Goal: Navigation & Orientation: Understand site structure

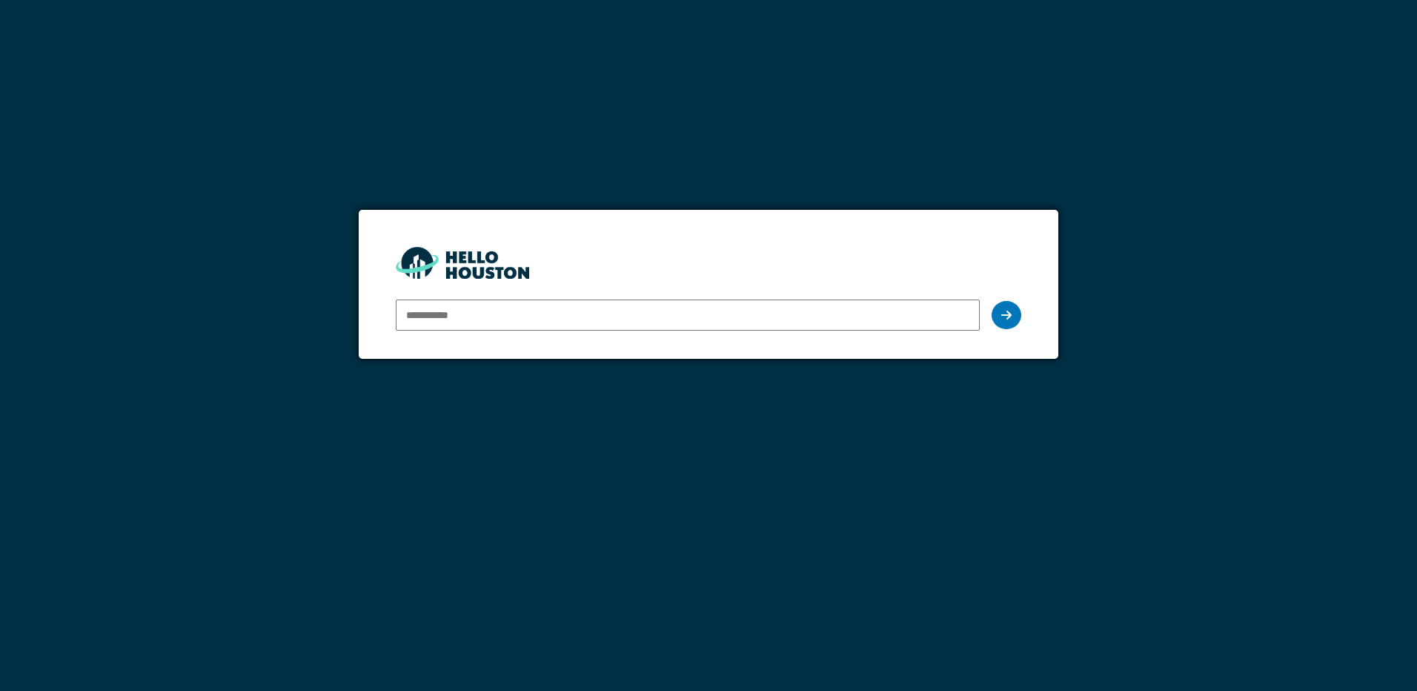
click at [449, 319] on input "email" at bounding box center [687, 314] width 583 height 31
type input "**********"
click at [1011, 316] on icon at bounding box center [1006, 315] width 10 height 12
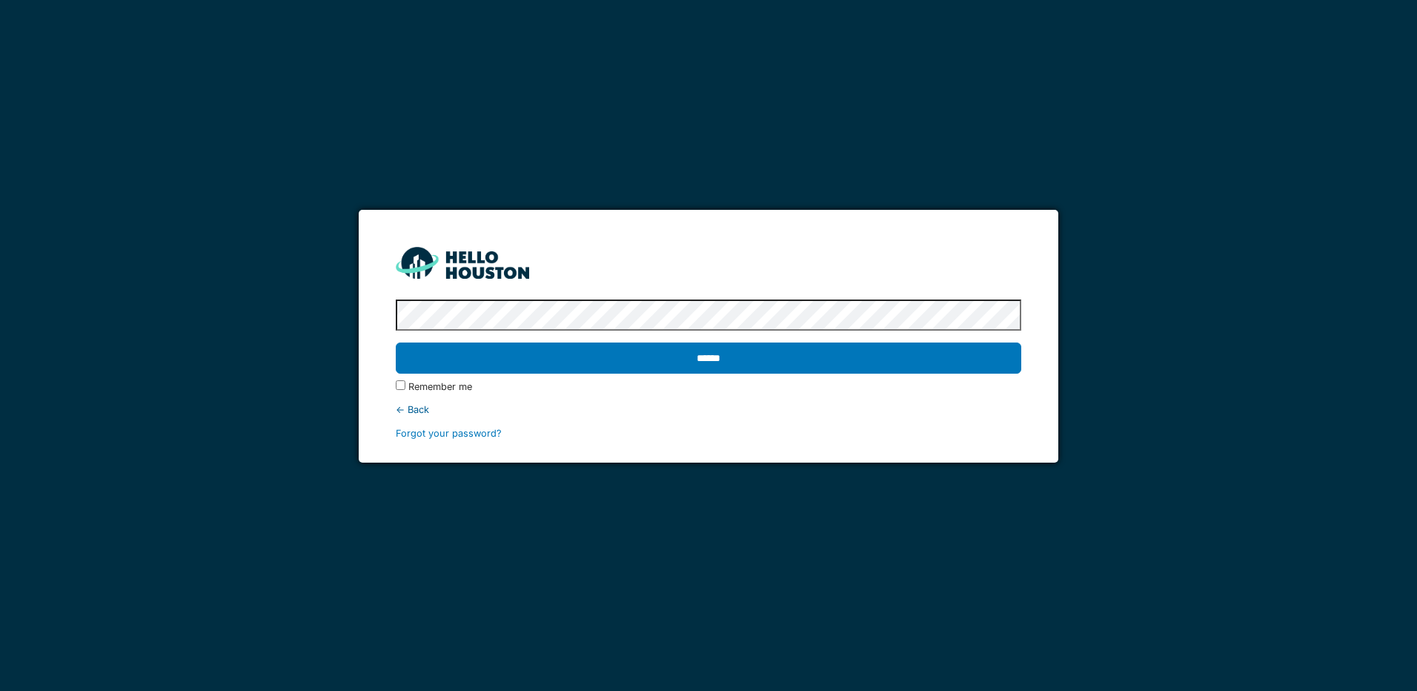
click at [396, 342] on input "******" at bounding box center [708, 357] width 625 height 31
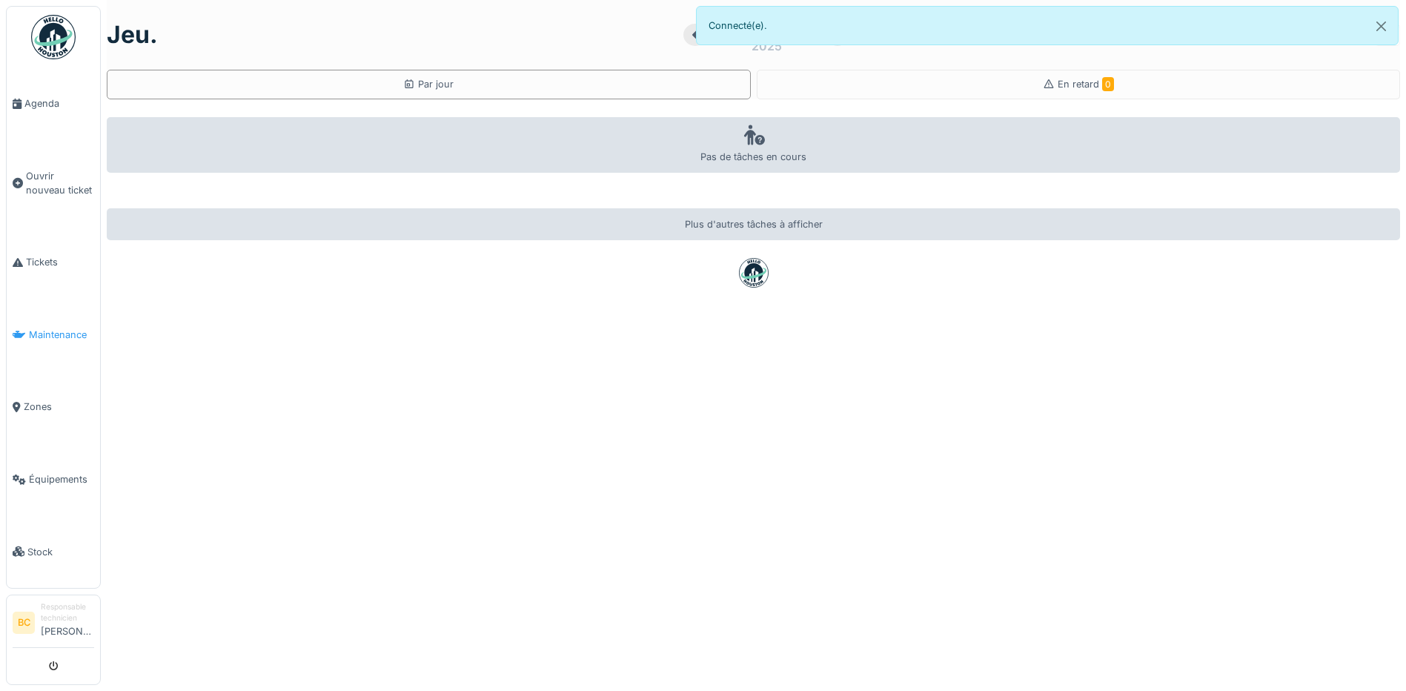
click at [60, 331] on span "Maintenance" at bounding box center [61, 335] width 65 height 14
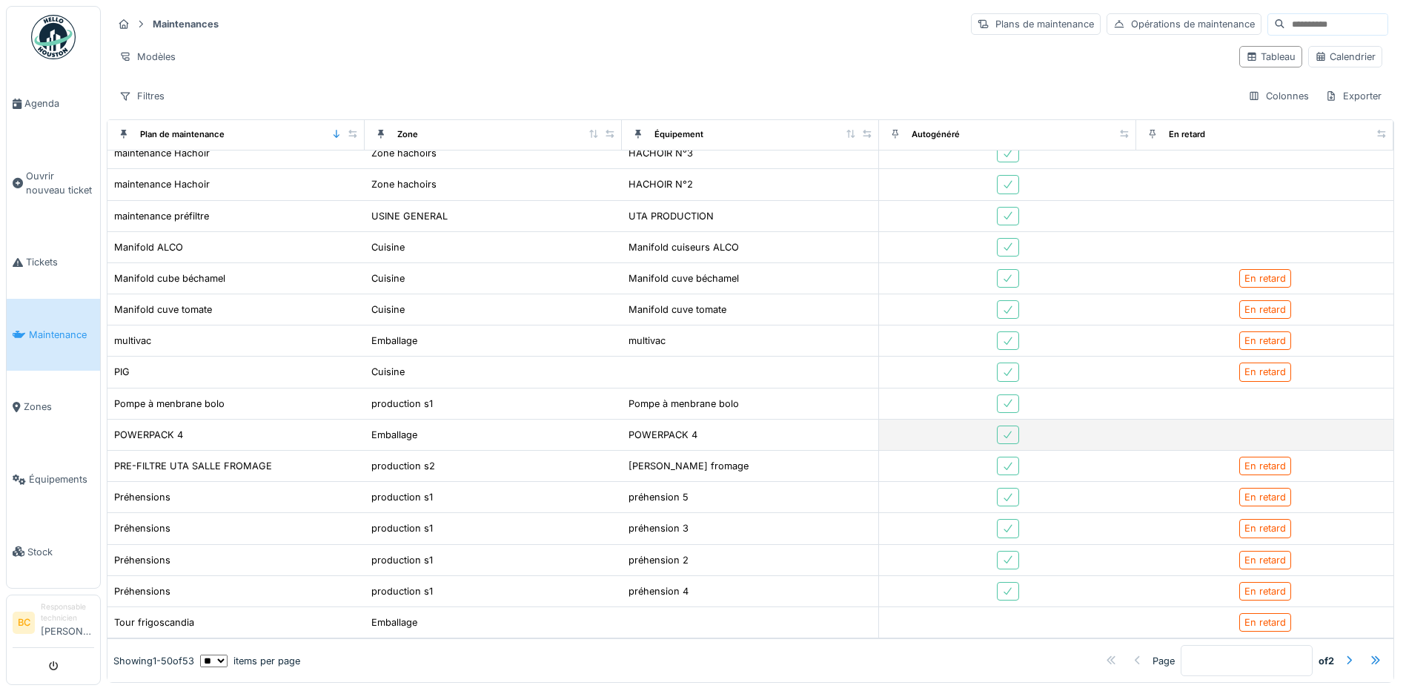
scroll to position [1098, 0]
click at [75, 401] on span "Zones" at bounding box center [59, 406] width 70 height 14
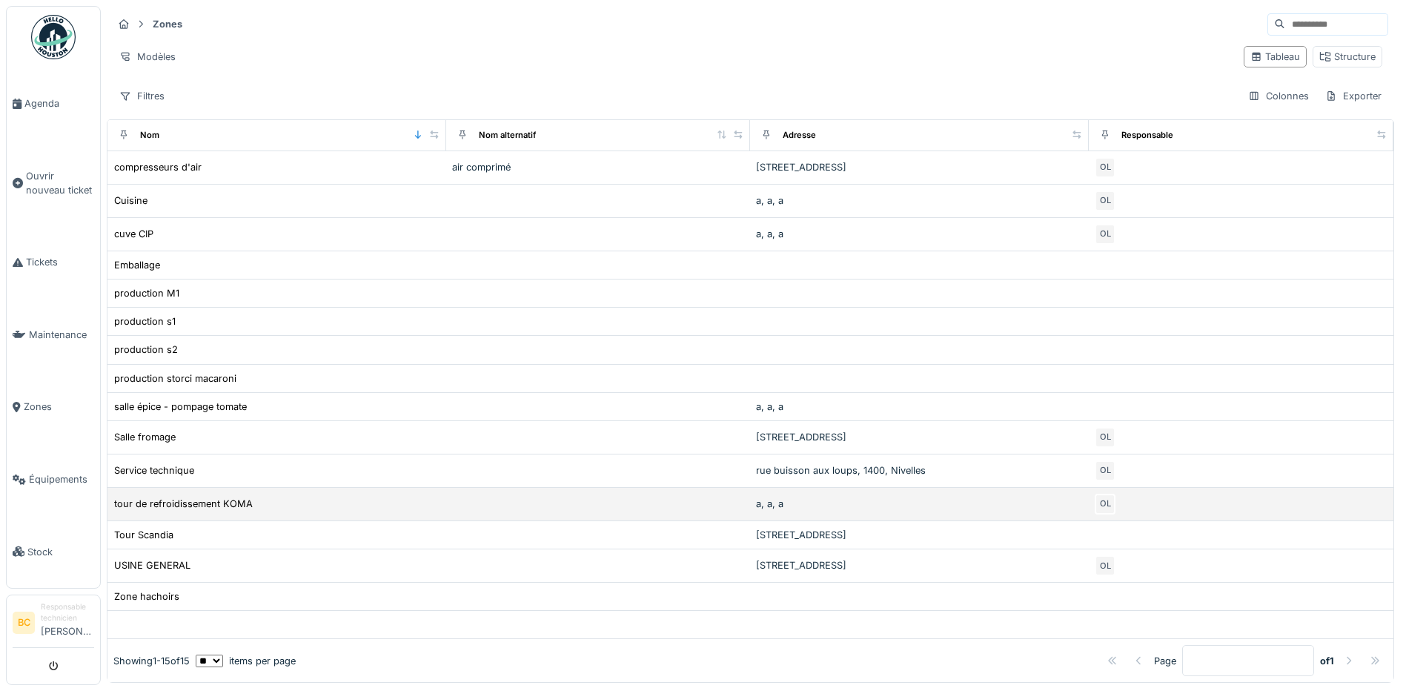
scroll to position [9, 0]
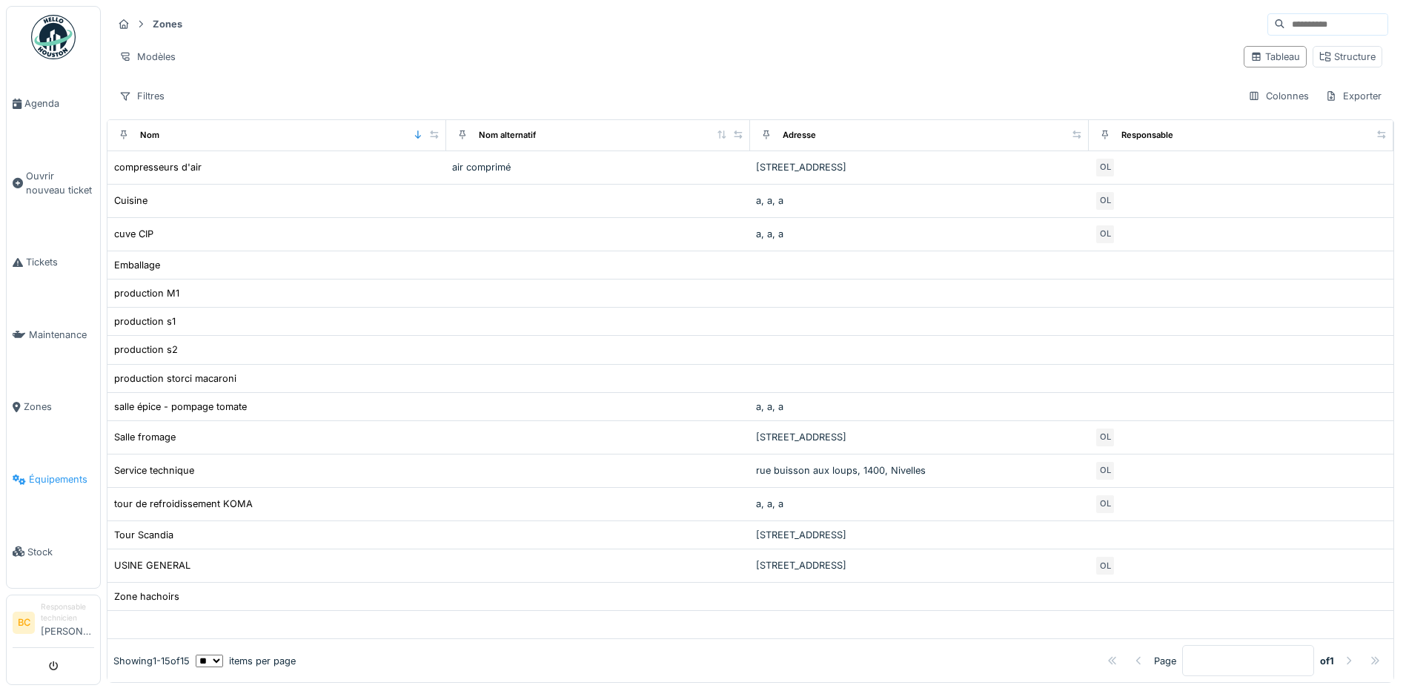
click at [56, 487] on link "Équipements" at bounding box center [53, 479] width 93 height 73
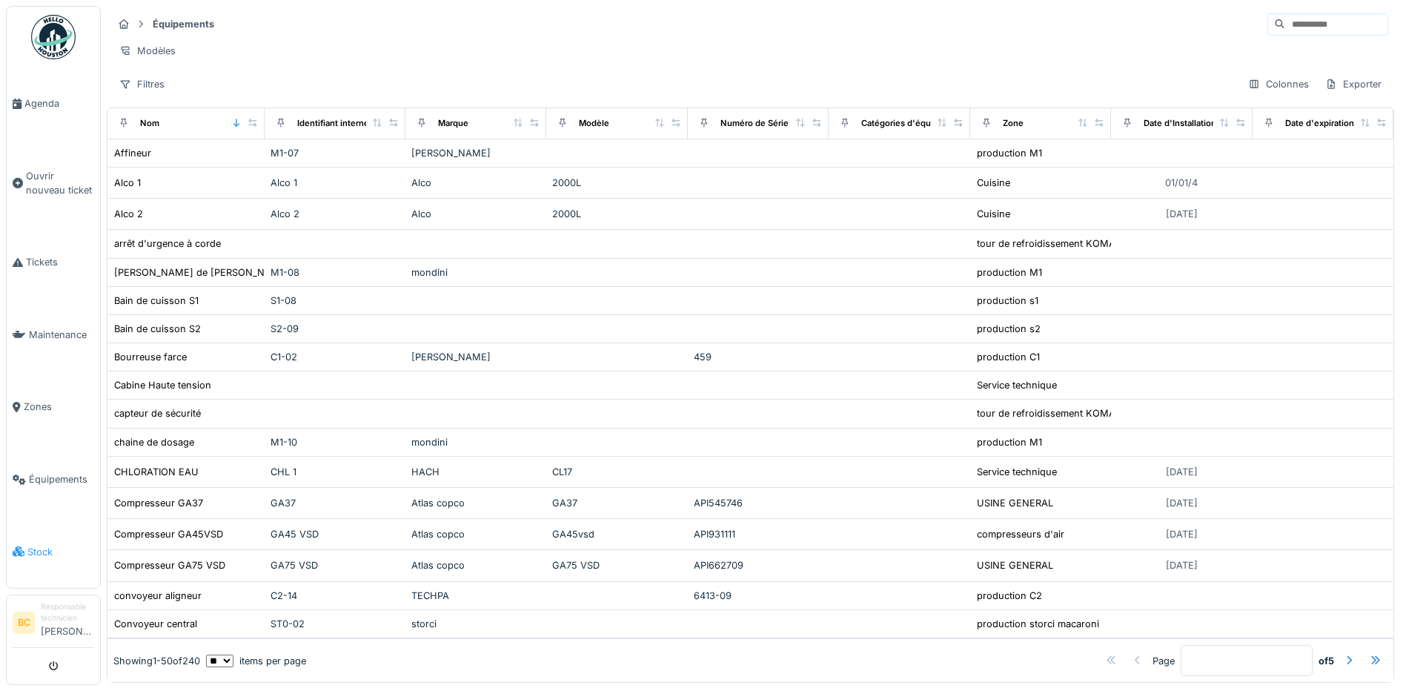
click at [93, 545] on span "Stock" at bounding box center [60, 552] width 67 height 14
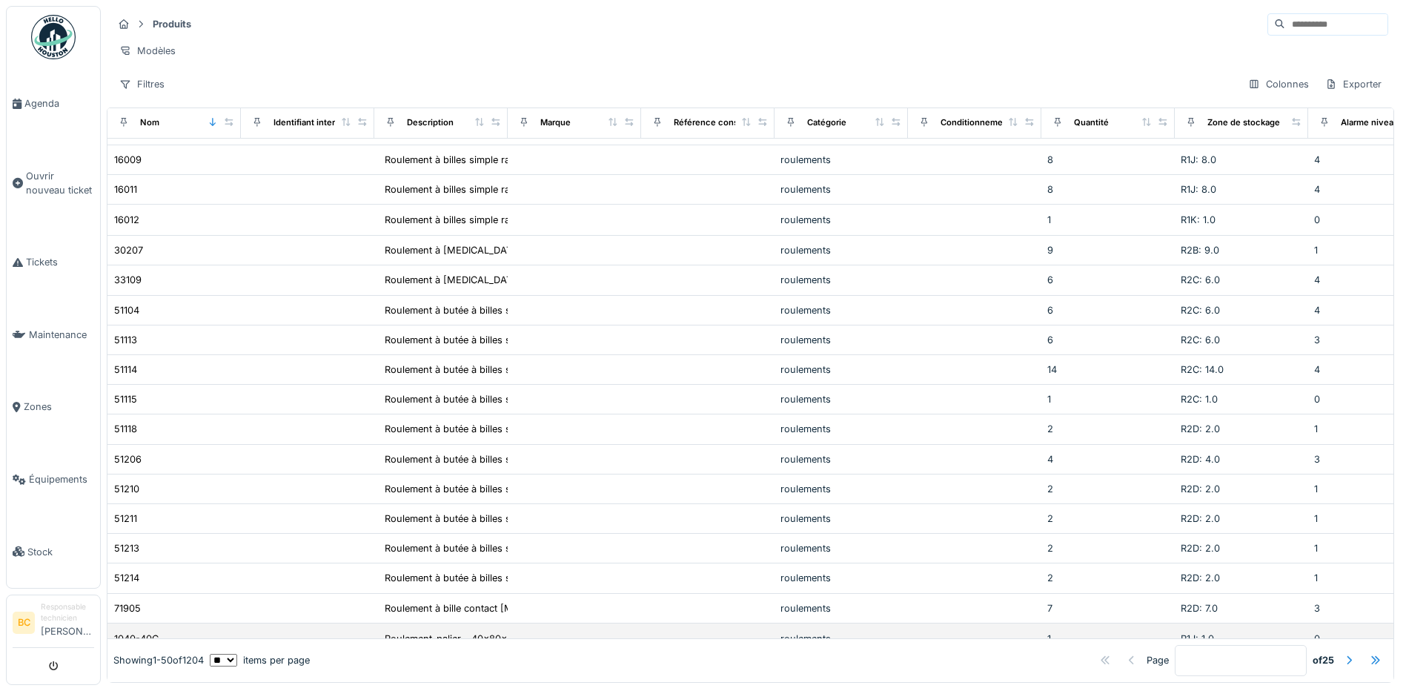
scroll to position [148, 0]
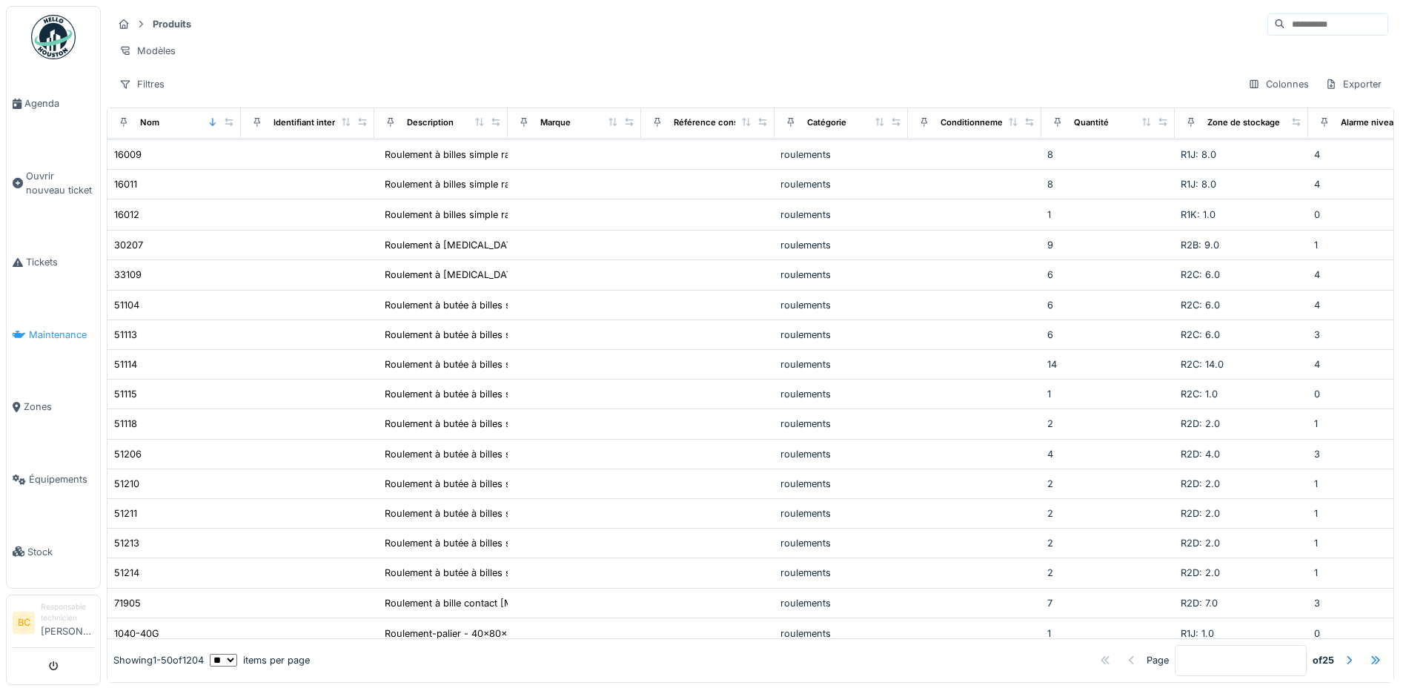
click at [84, 341] on link "Maintenance" at bounding box center [53, 335] width 93 height 73
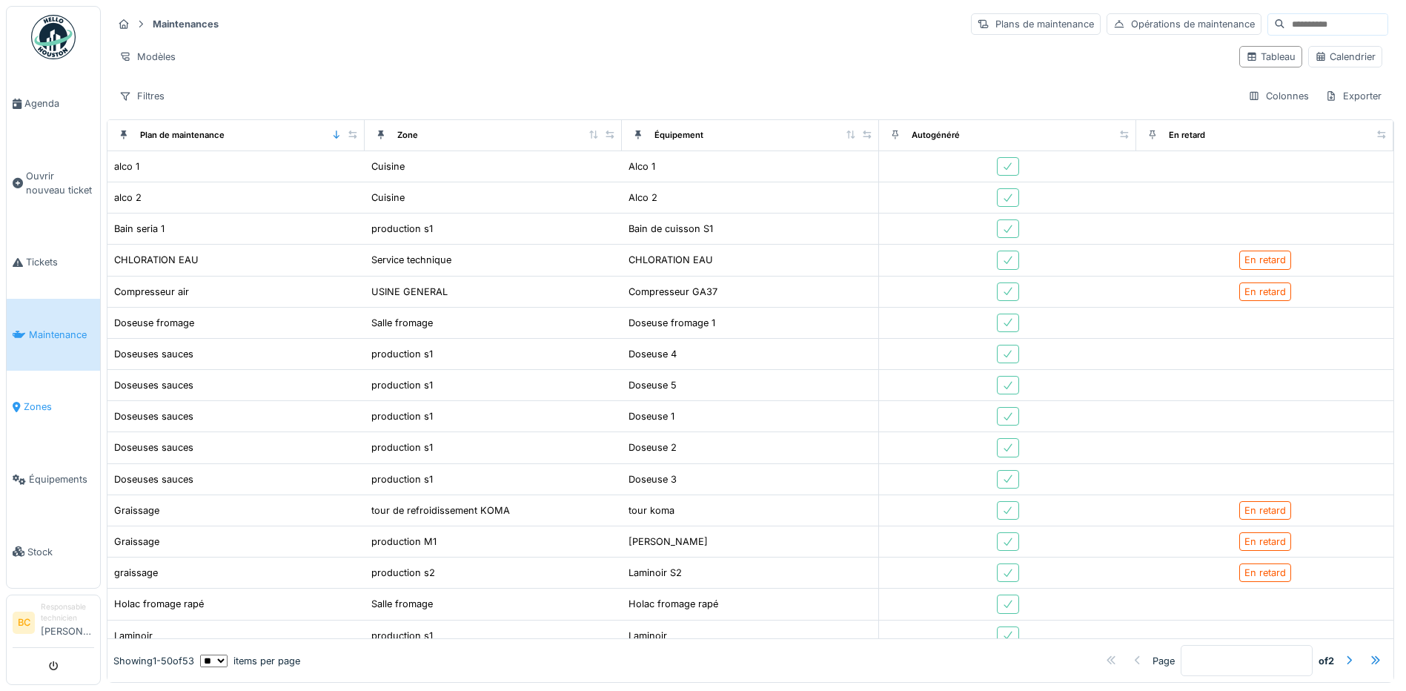
click at [80, 390] on link "Zones" at bounding box center [53, 407] width 93 height 73
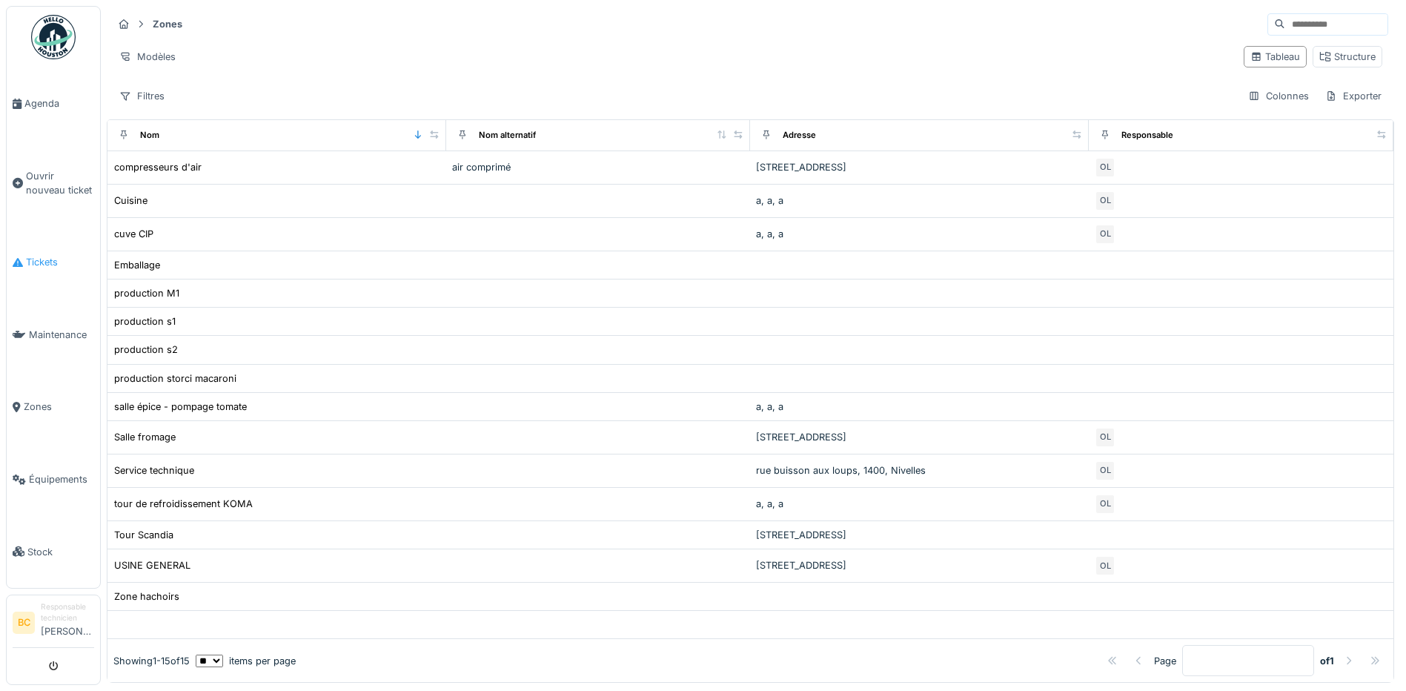
click at [81, 279] on link "Tickets" at bounding box center [53, 262] width 93 height 73
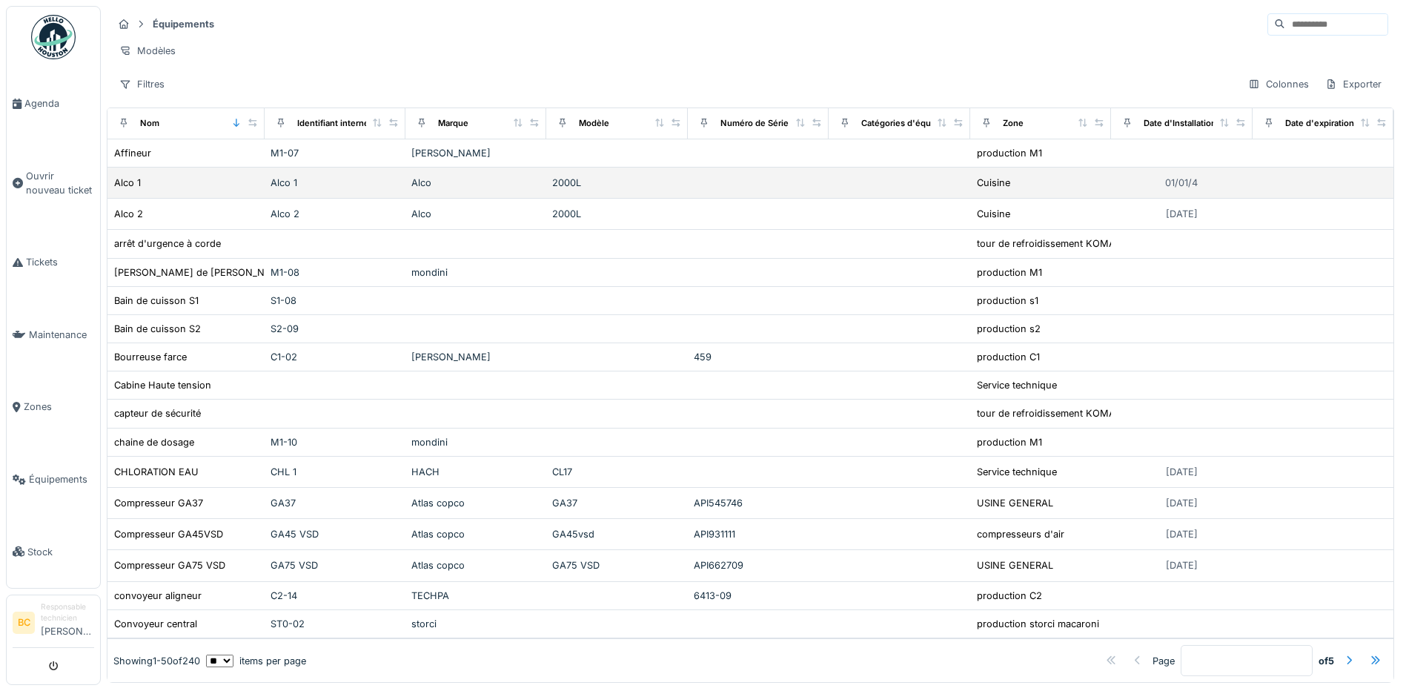
click at [325, 190] on div "Alco 1" at bounding box center [335, 183] width 129 height 14
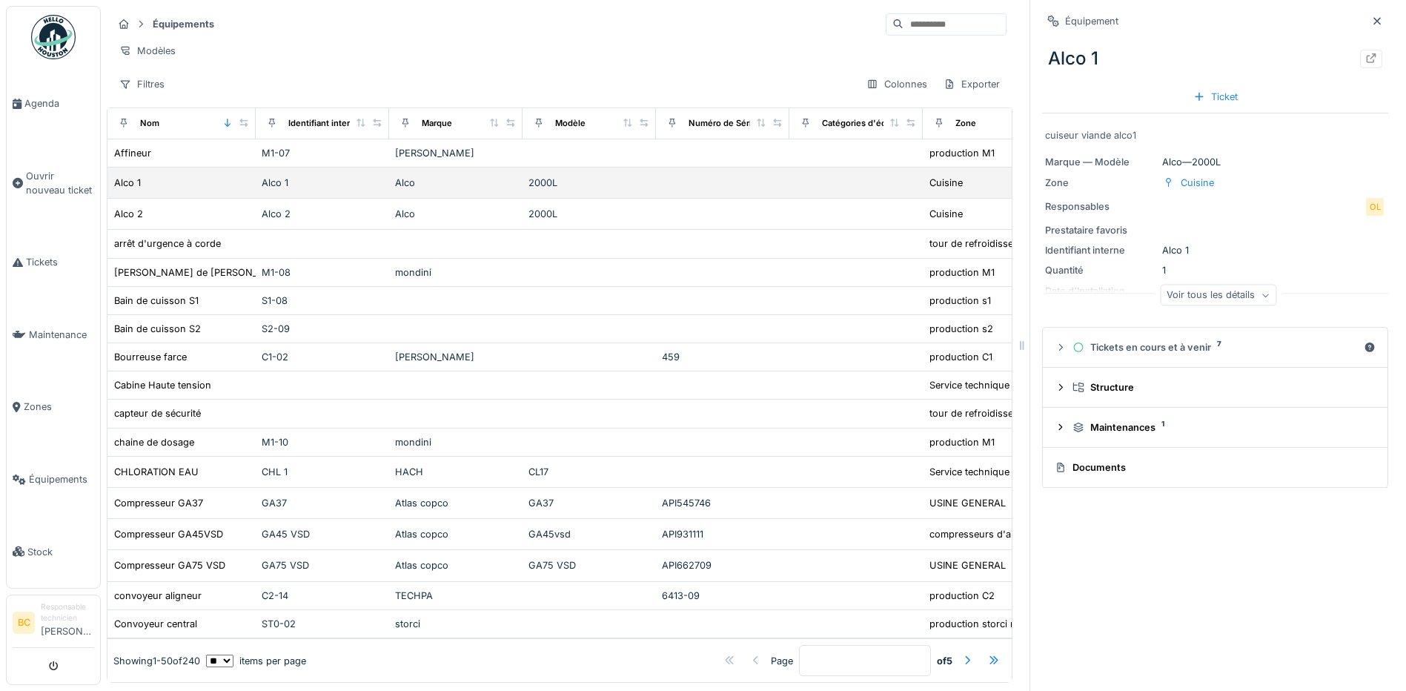
click at [432, 190] on div "Alco" at bounding box center [456, 183] width 122 height 14
click at [142, 190] on div "Alco 1" at bounding box center [181, 183] width 136 height 16
click at [68, 472] on span "Équipements" at bounding box center [61, 479] width 65 height 14
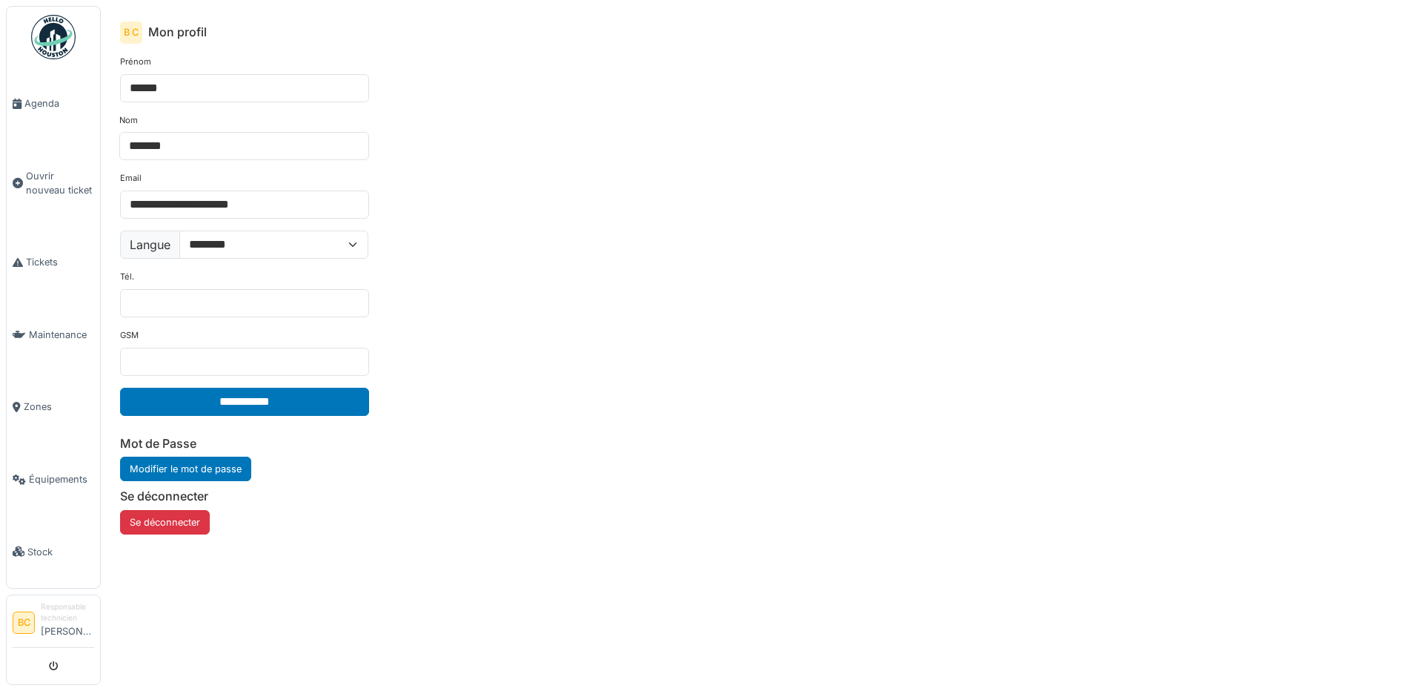
click at [27, 613] on li "BC" at bounding box center [24, 622] width 22 height 22
click at [76, 616] on li "Responsable technicien [PERSON_NAME]" at bounding box center [67, 622] width 53 height 43
click at [33, 336] on link "Maintenance" at bounding box center [53, 335] width 93 height 73
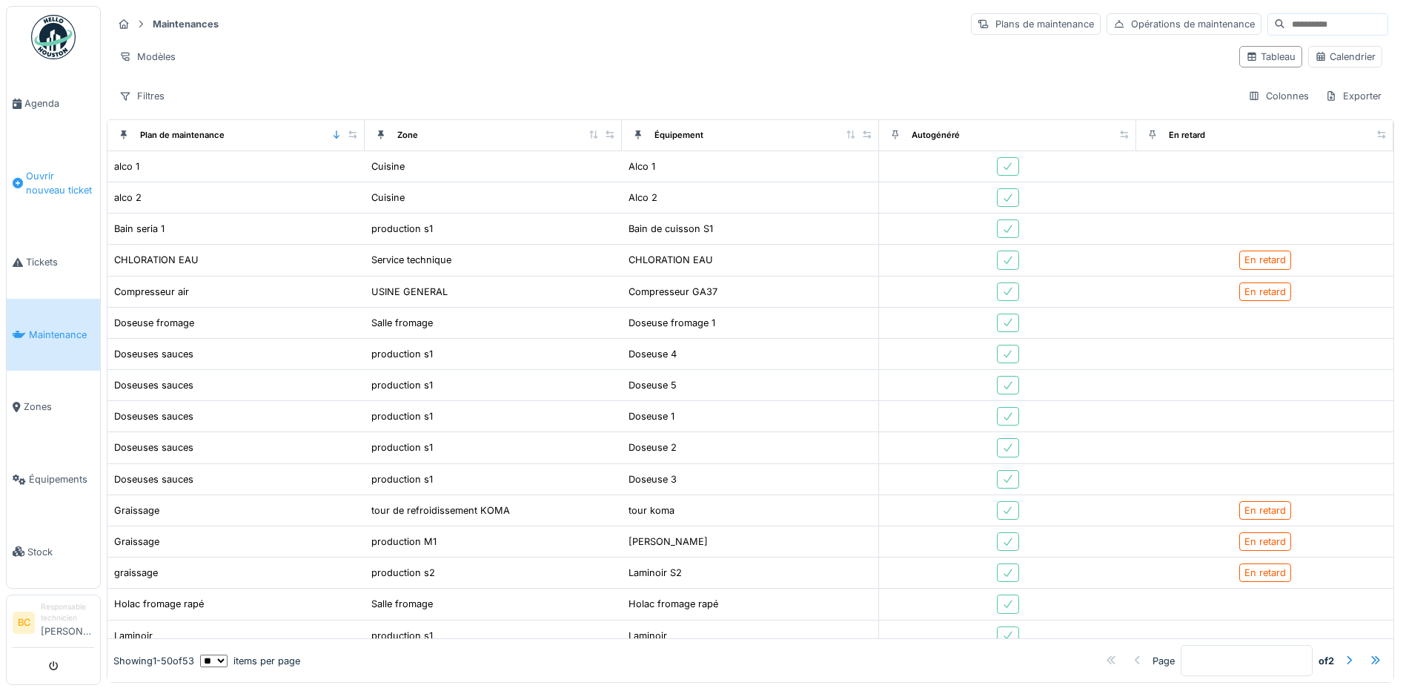
click at [35, 190] on span "Ouvrir nouveau ticket" at bounding box center [60, 183] width 68 height 28
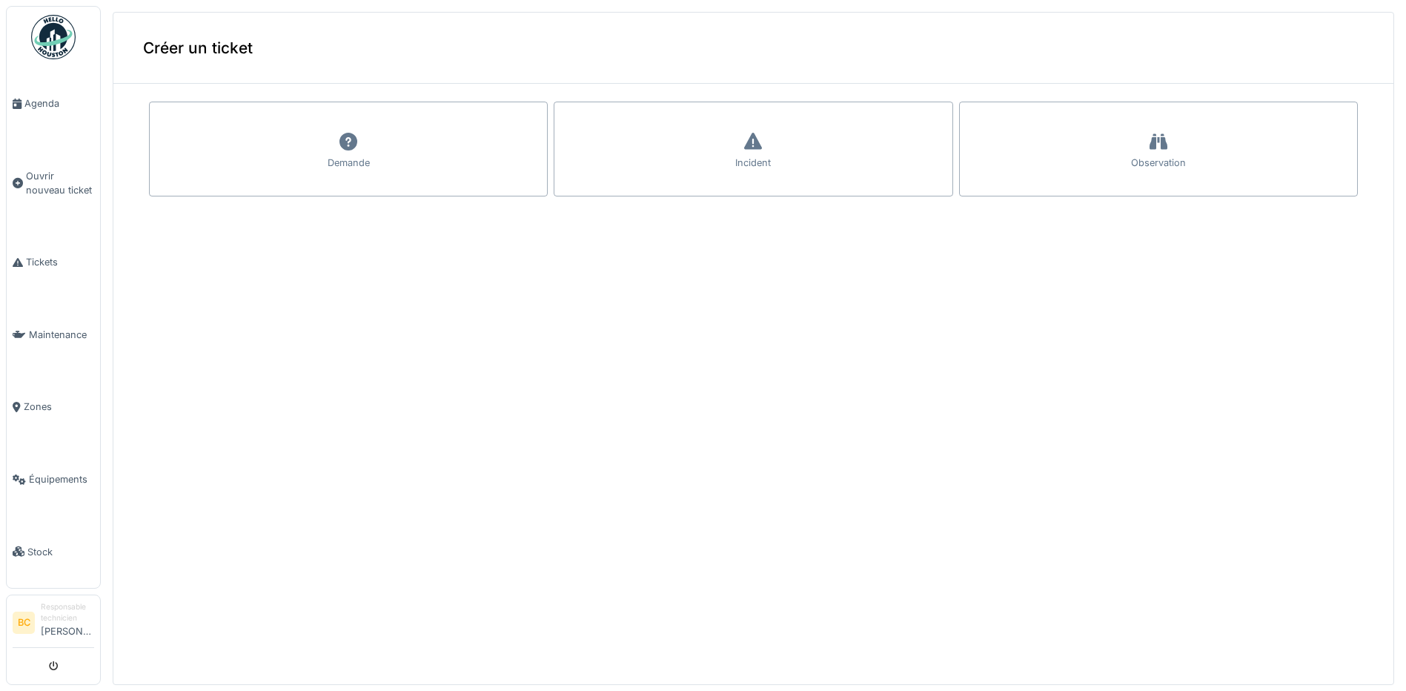
click at [57, 113] on link "Agenda" at bounding box center [53, 103] width 93 height 73
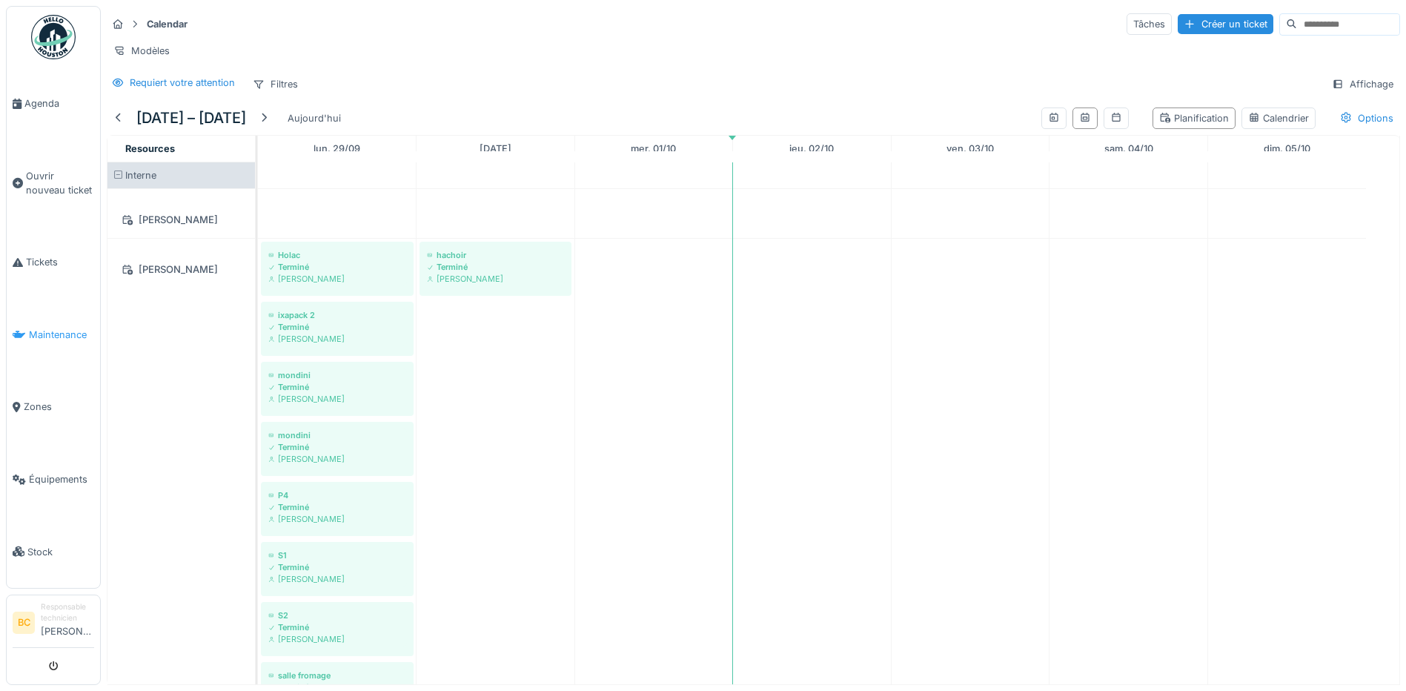
click at [87, 360] on link "Maintenance" at bounding box center [53, 335] width 93 height 73
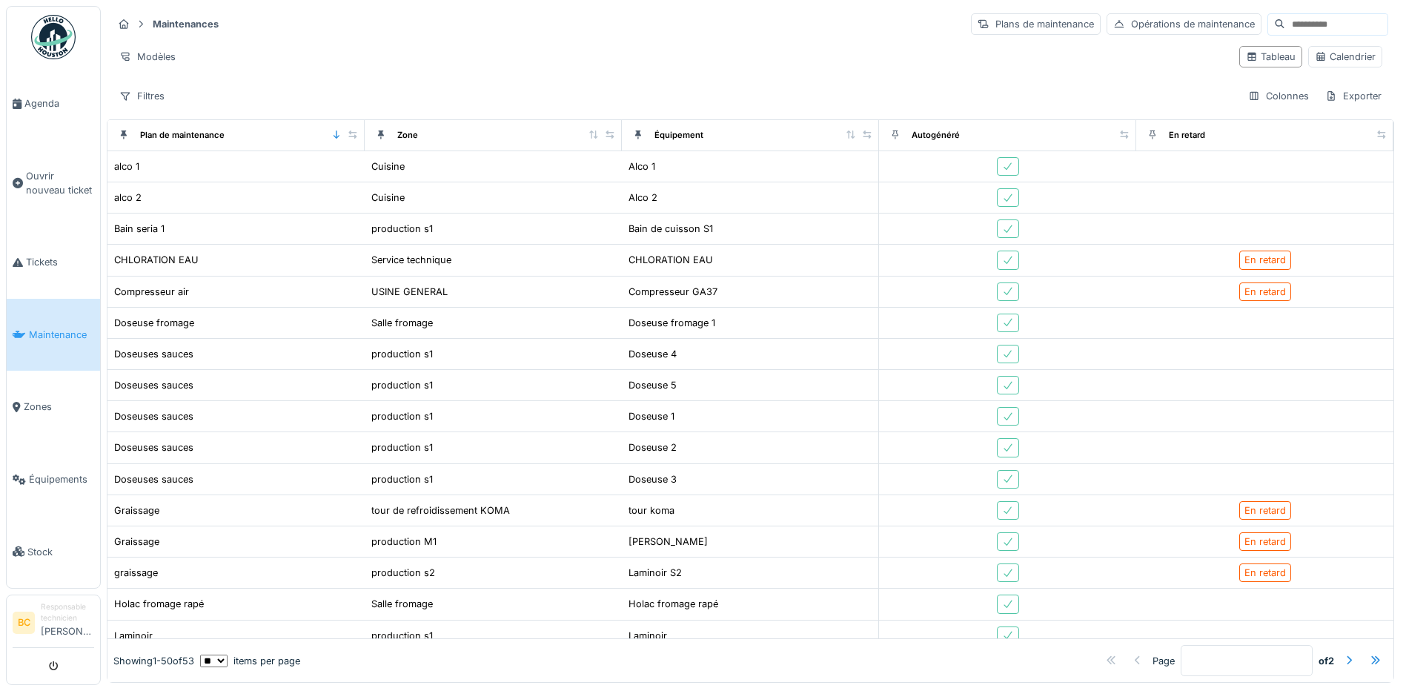
click at [93, 399] on span "Zones" at bounding box center [59, 406] width 70 height 14
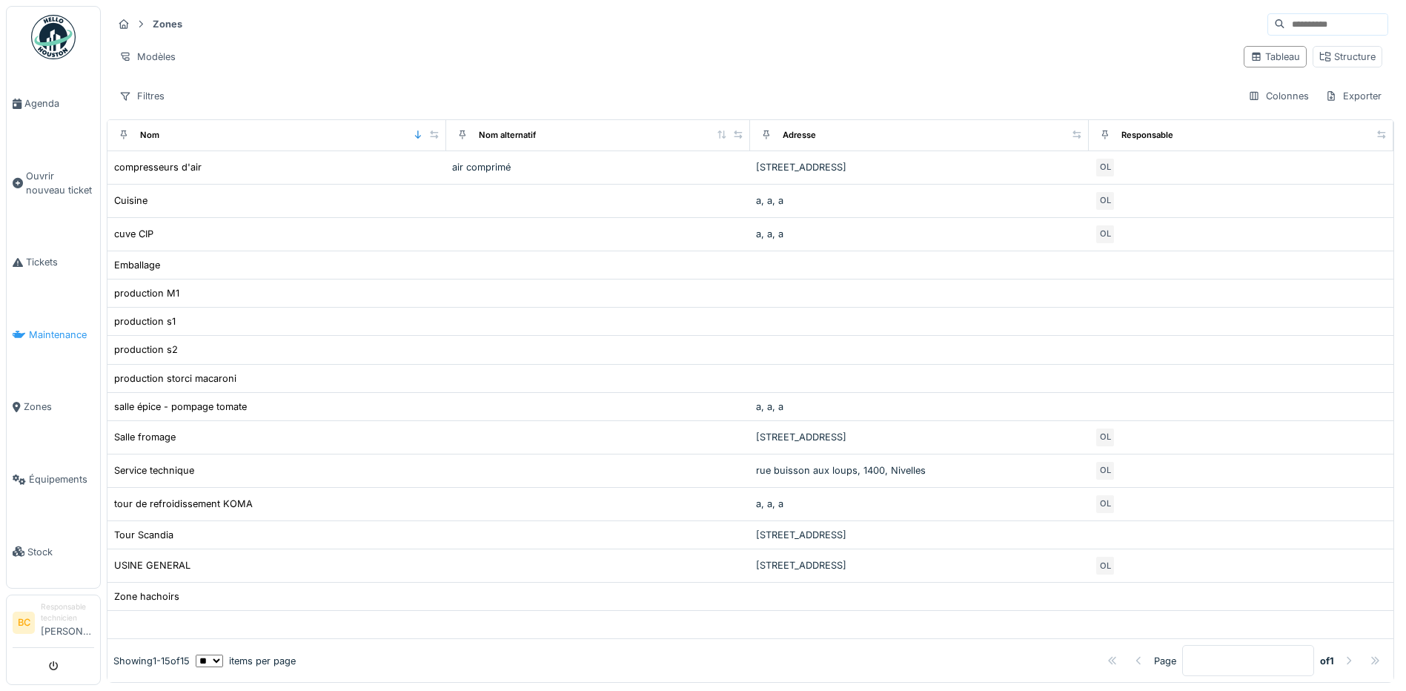
click at [74, 337] on link "Maintenance" at bounding box center [53, 335] width 93 height 73
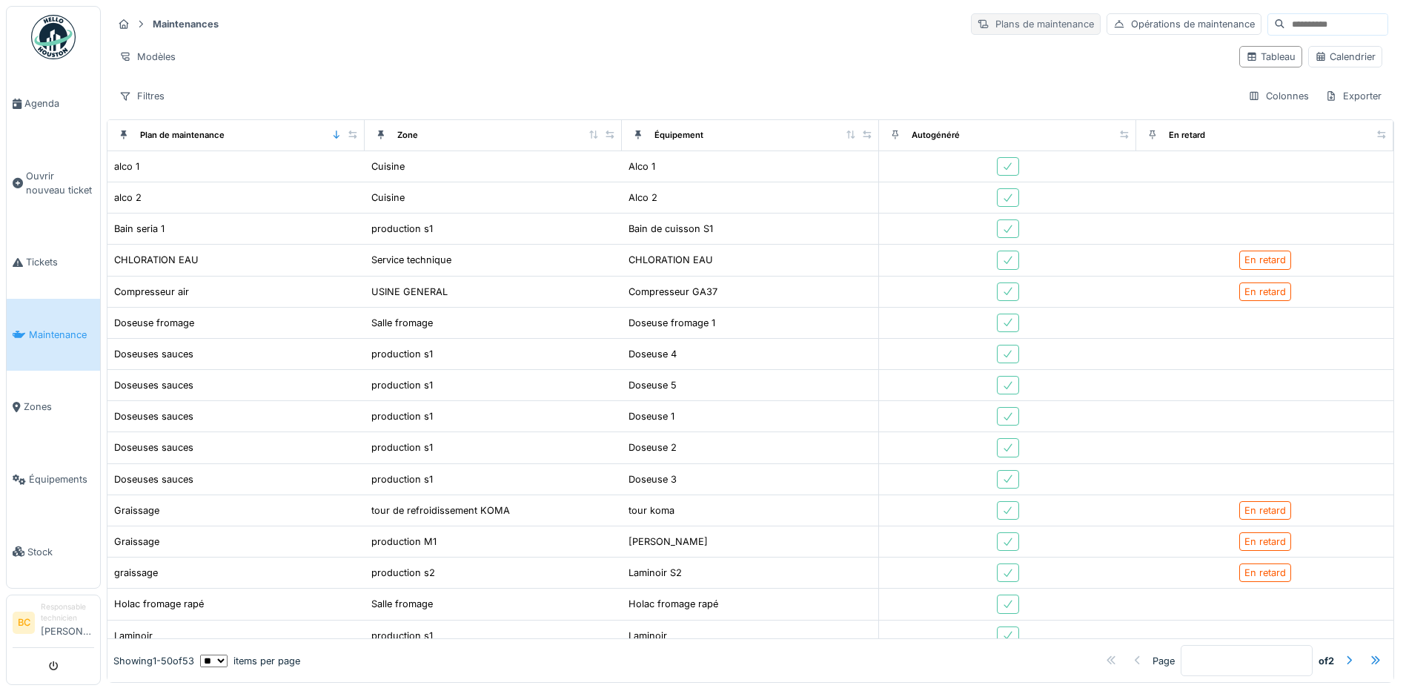
click at [971, 30] on div "Plans de maintenance" at bounding box center [1036, 23] width 130 height 21
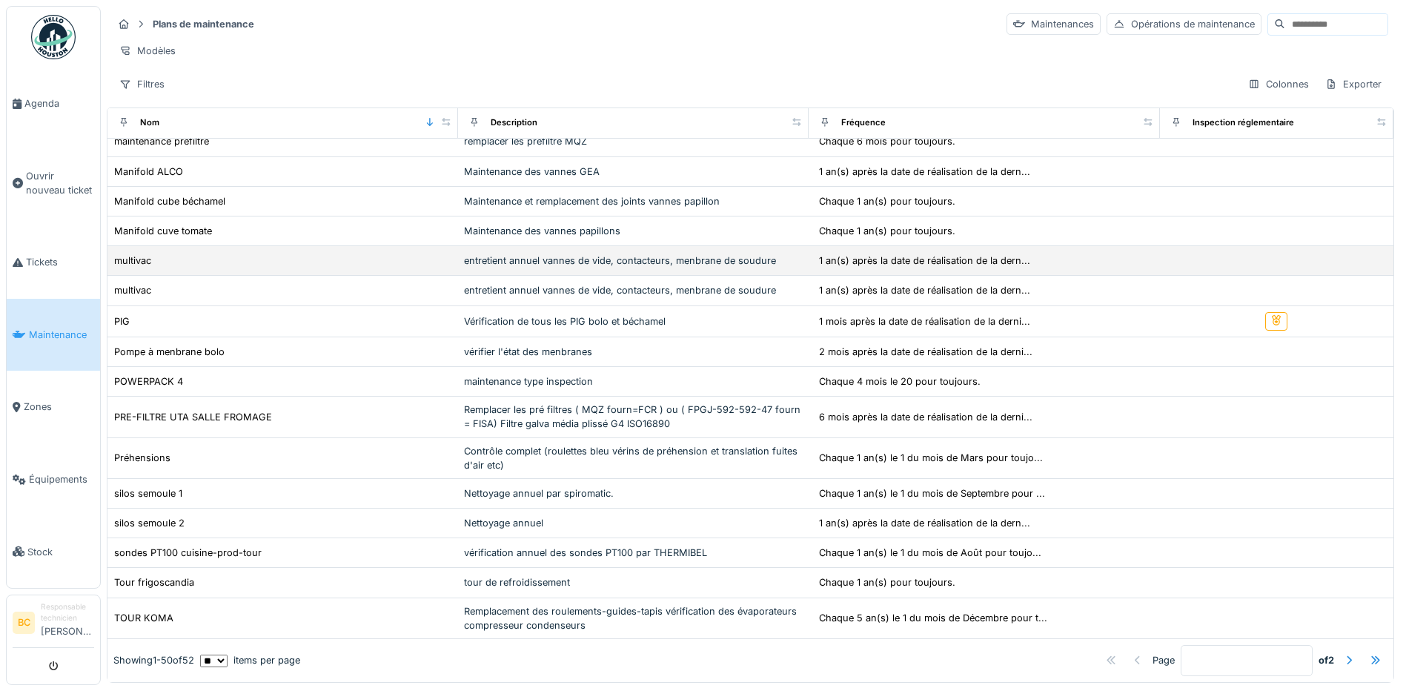
scroll to position [1152, 0]
